Goal: Task Accomplishment & Management: Manage account settings

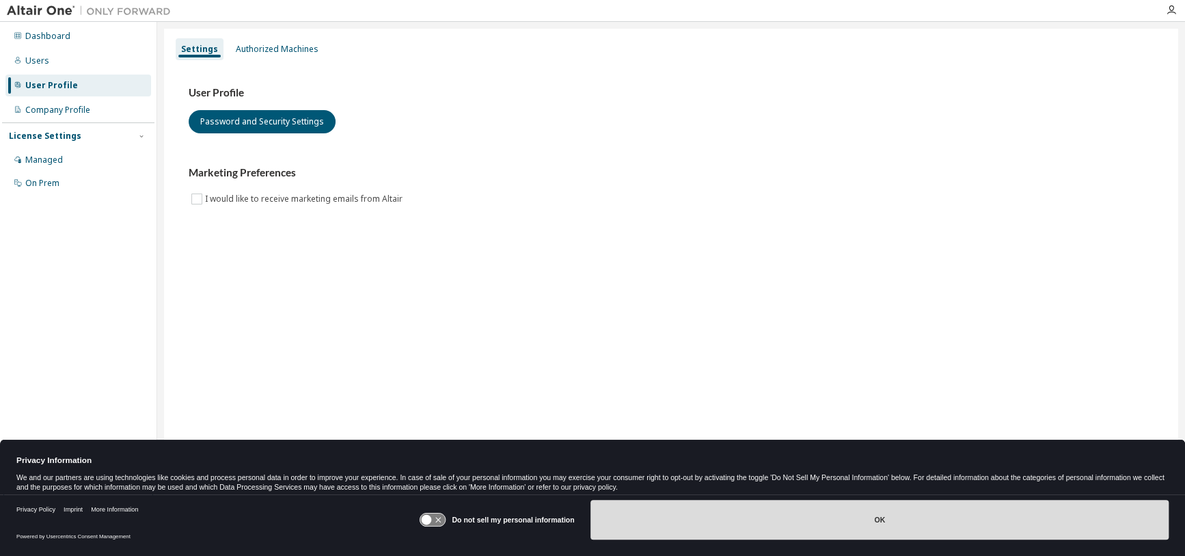
click at [679, 522] on button "OK" at bounding box center [880, 520] width 578 height 40
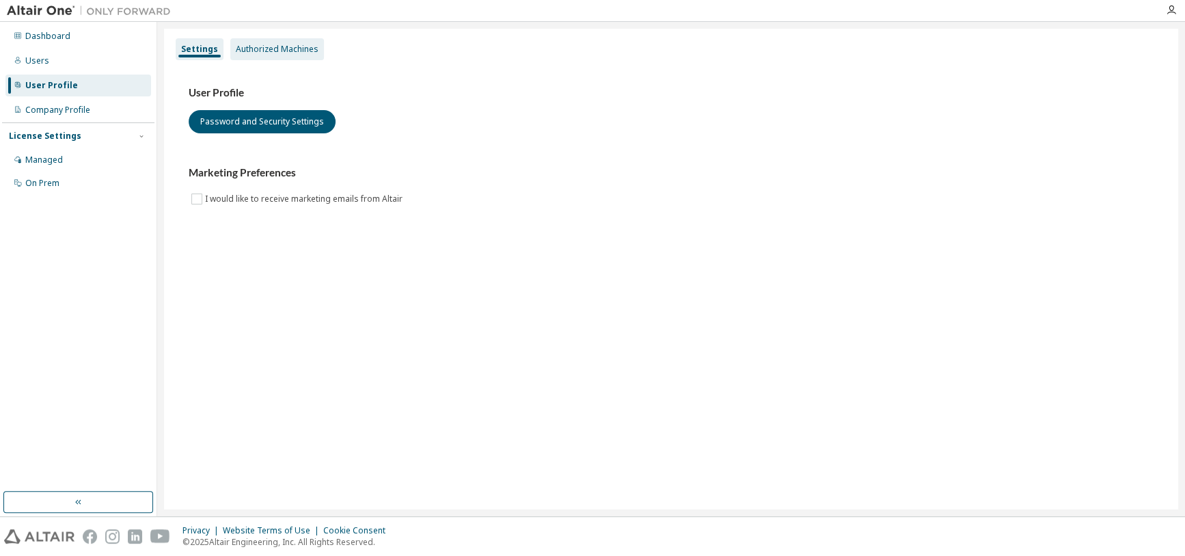
click at [263, 50] on div "Authorized Machines" at bounding box center [277, 49] width 83 height 11
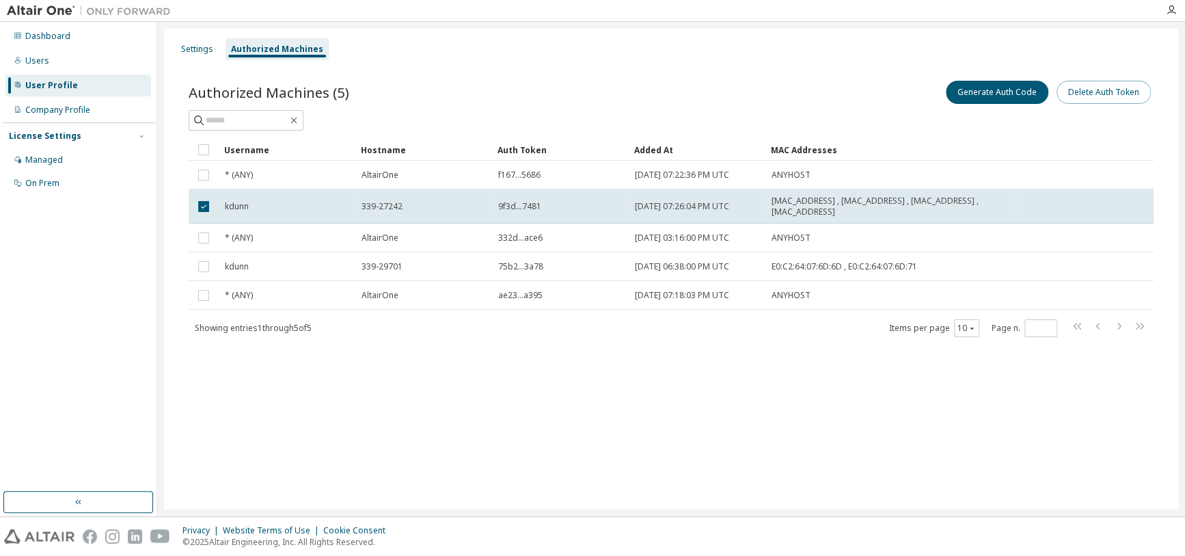
click at [1092, 95] on button "Delete Auth Token" at bounding box center [1104, 92] width 94 height 23
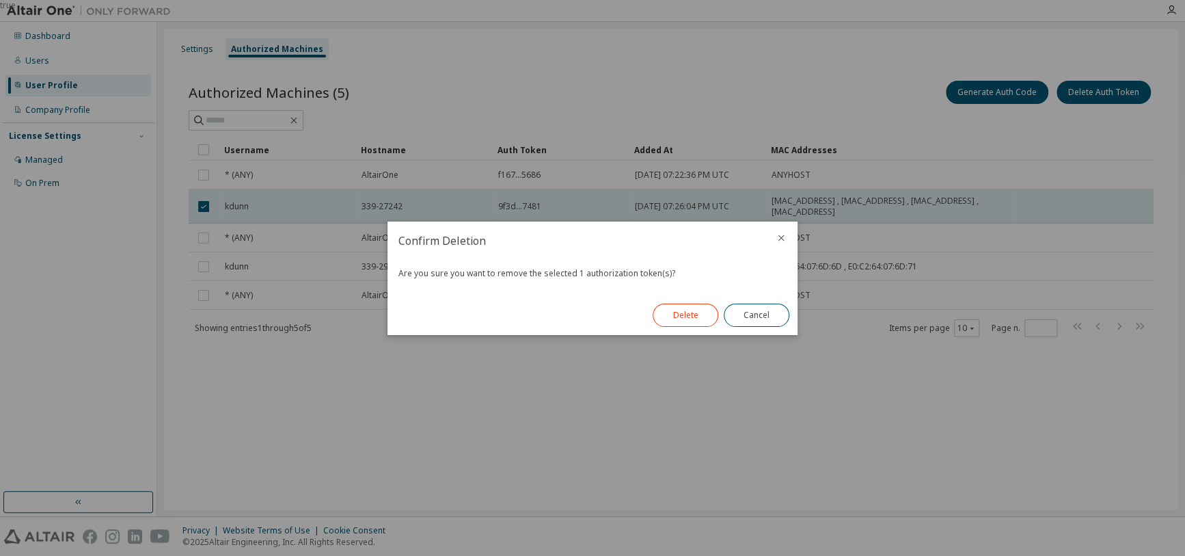
click at [669, 313] on button "Delete" at bounding box center [686, 315] width 66 height 23
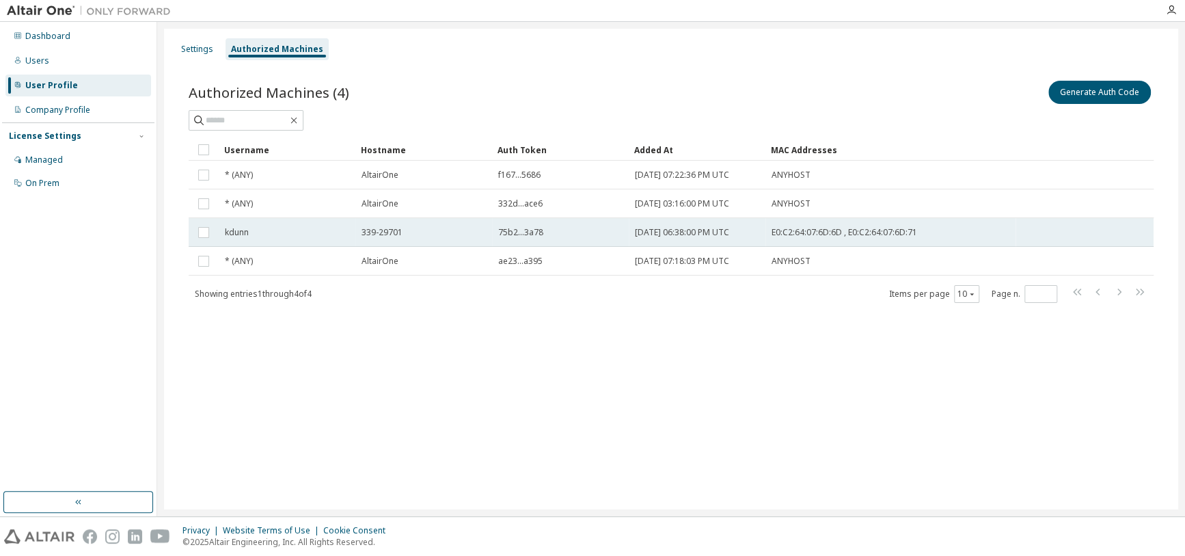
click at [230, 233] on span "kdunn" at bounding box center [237, 232] width 24 height 11
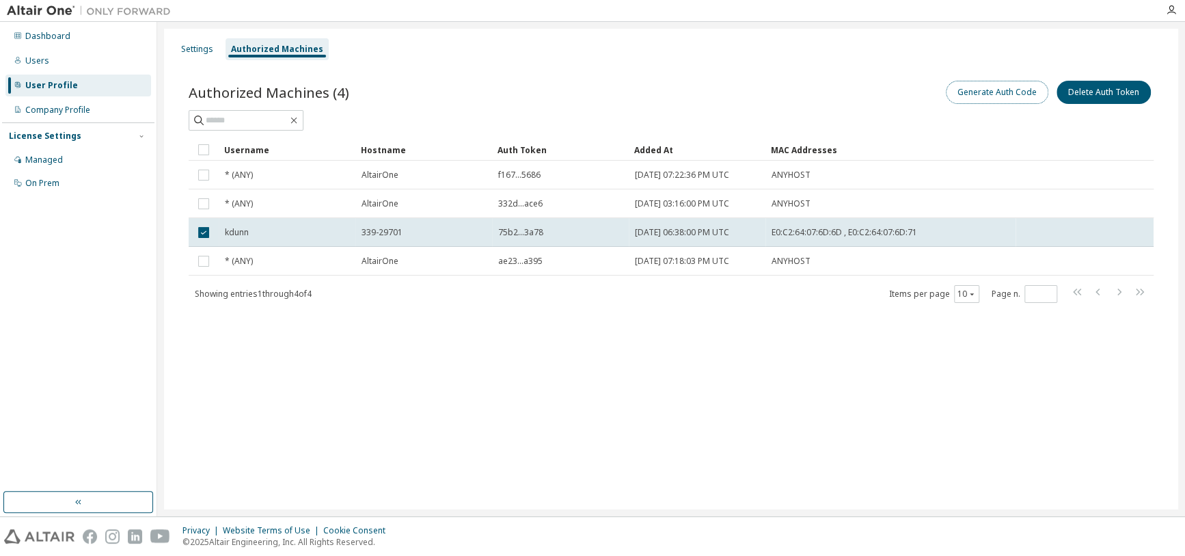
click at [981, 95] on button "Generate Auth Code" at bounding box center [997, 92] width 103 height 23
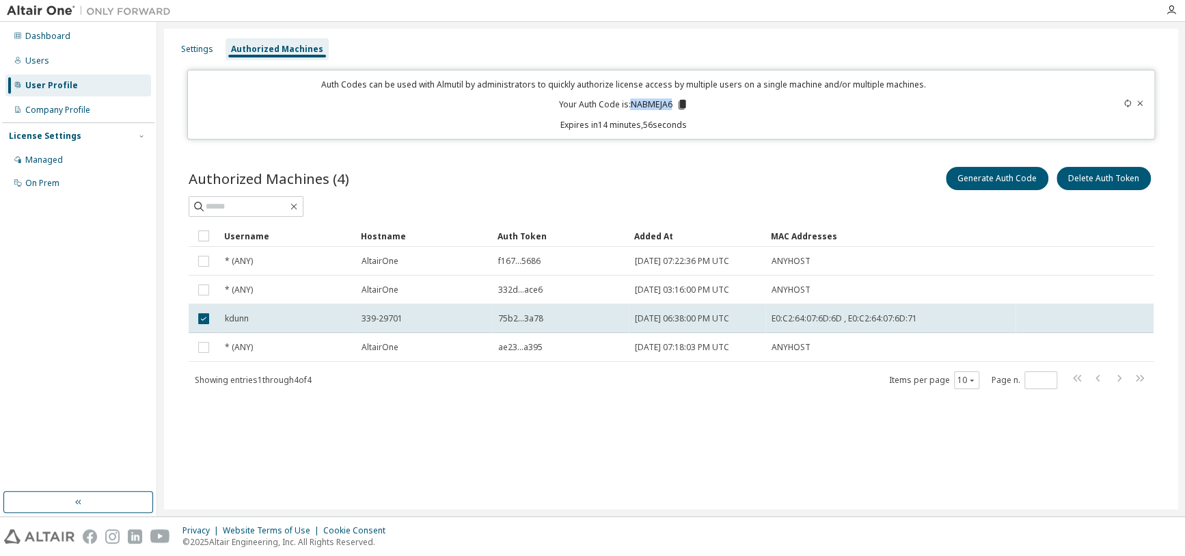
drag, startPoint x: 631, startPoint y: 105, endPoint x: 673, endPoint y: 104, distance: 42.4
click at [673, 104] on p "Your Auth Code is: NABMEJA6" at bounding box center [623, 104] width 130 height 12
copy p "NABMEJA6"
